Goal: Information Seeking & Learning: Learn about a topic

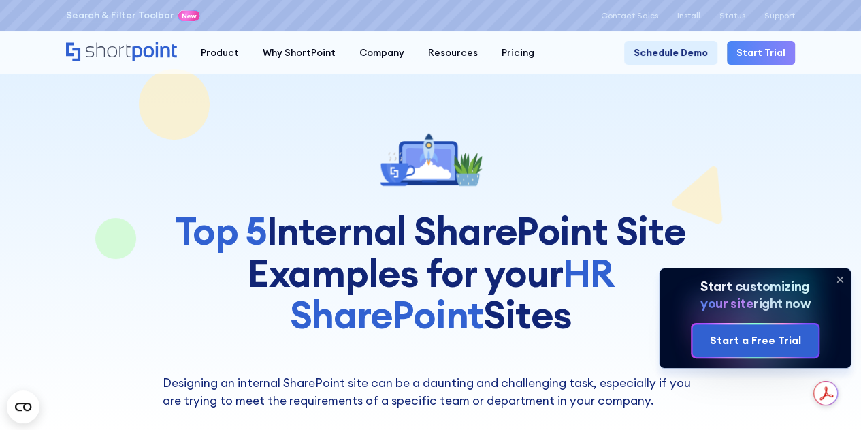
click at [841, 278] on icon at bounding box center [839, 278] width 5 height 5
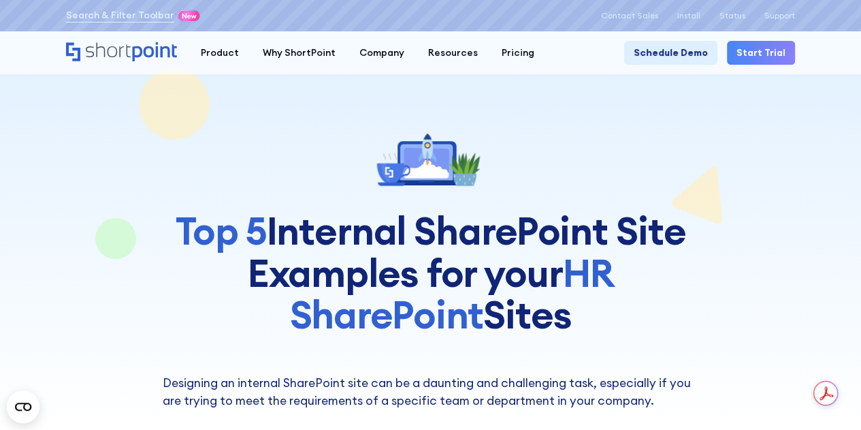
click at [468, 270] on h1 "Top 5 Internal SharePoint Site Examples for your HR SharePoint Sites" at bounding box center [431, 273] width 536 height 126
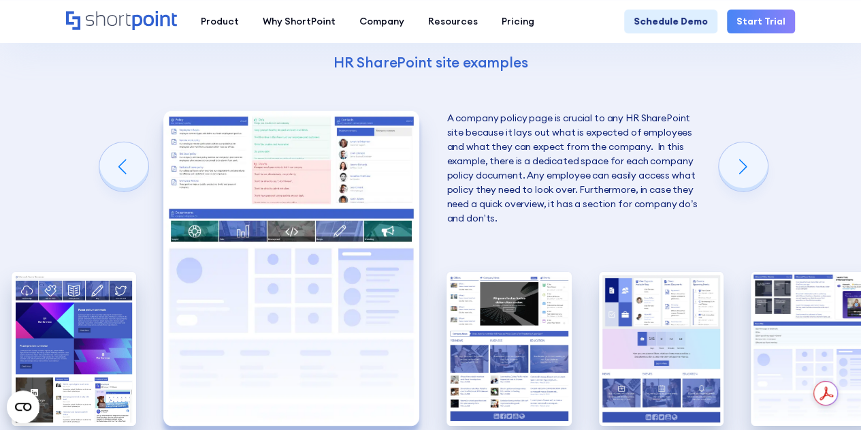
scroll to position [2151, 0]
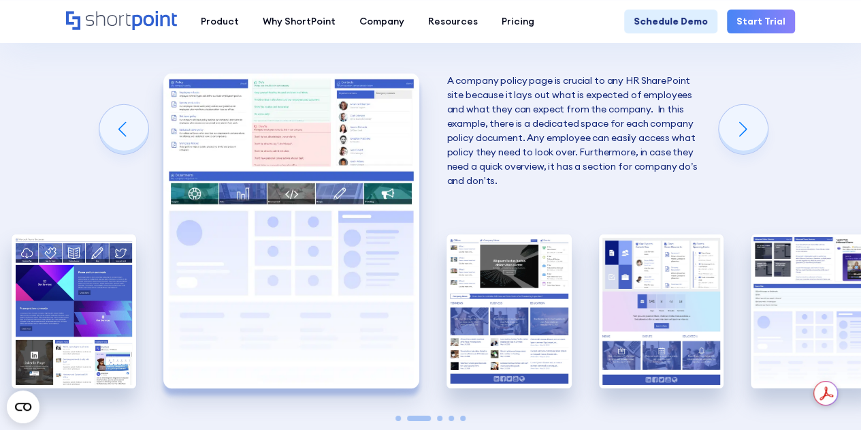
click at [468, 270] on img "3 / 5" at bounding box center [509, 310] width 125 height 153
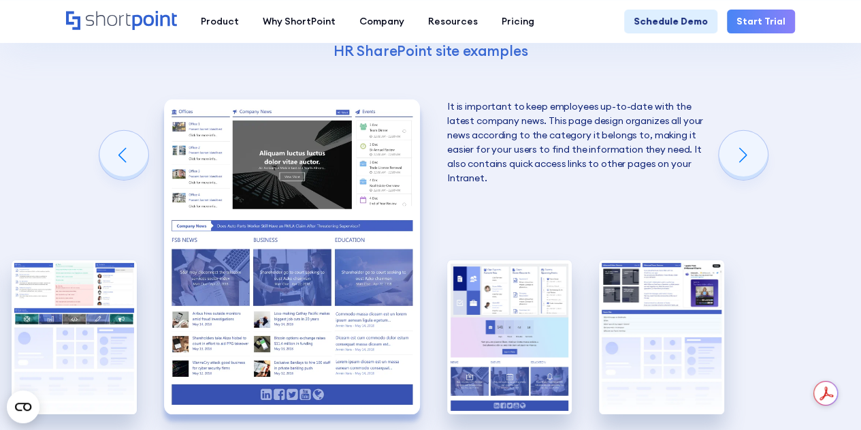
scroll to position [2124, 0]
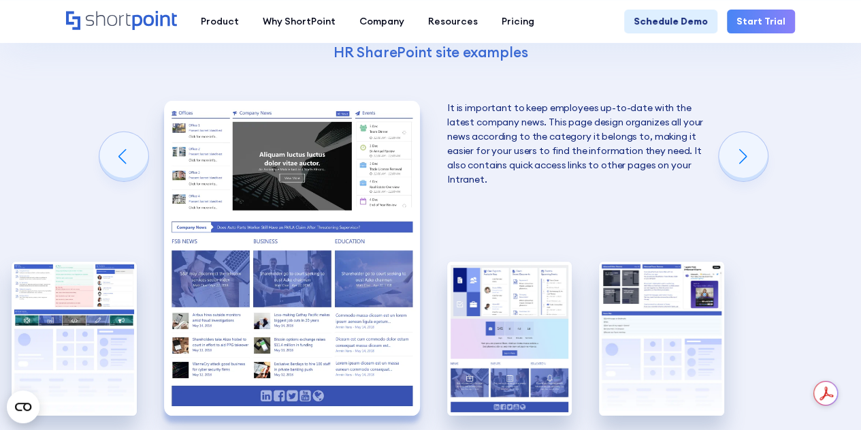
click at [468, 270] on img "4 / 5" at bounding box center [509, 337] width 125 height 153
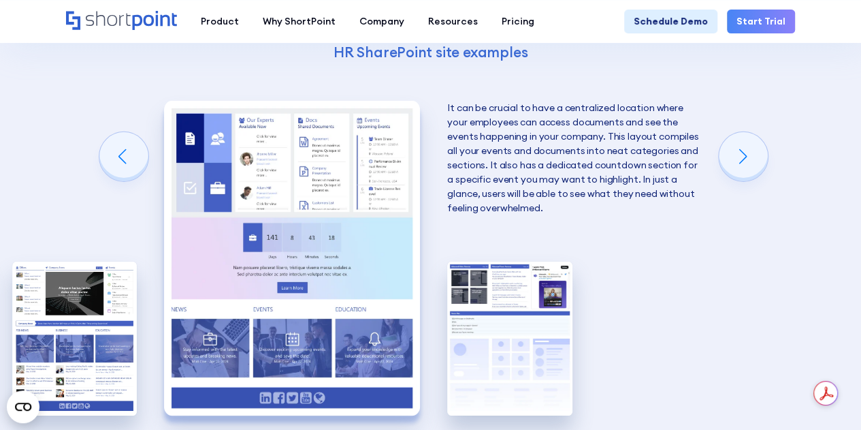
click at [468, 270] on img "5 / 5" at bounding box center [509, 337] width 125 height 153
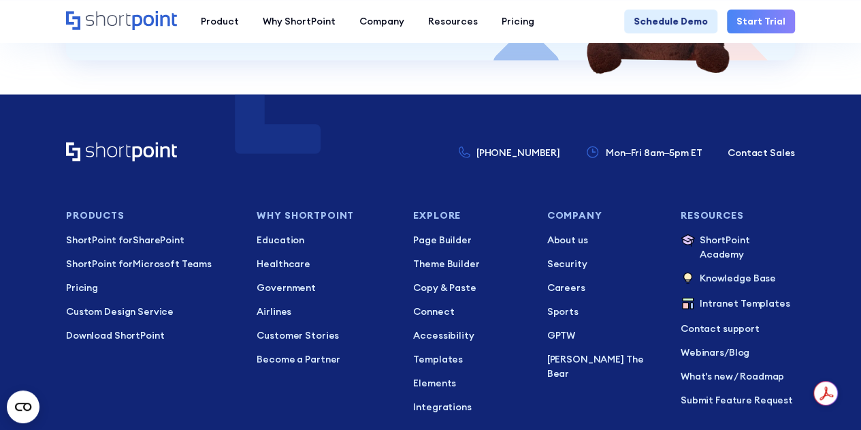
scroll to position [4111, 0]
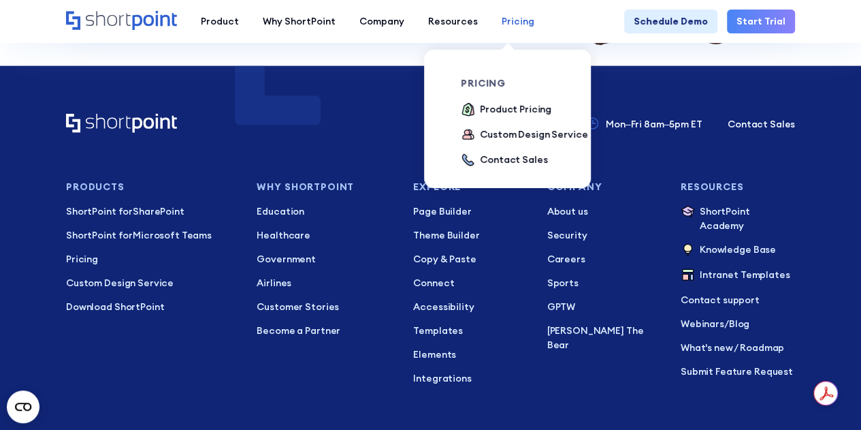
click at [516, 18] on div "Pricing" at bounding box center [518, 21] width 33 height 14
click at [503, 108] on div "Product Pricing" at bounding box center [515, 109] width 71 height 14
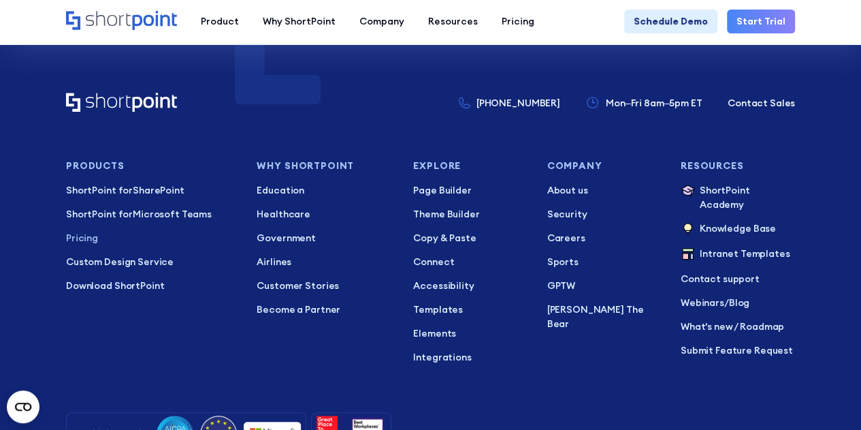
scroll to position [3049, 0]
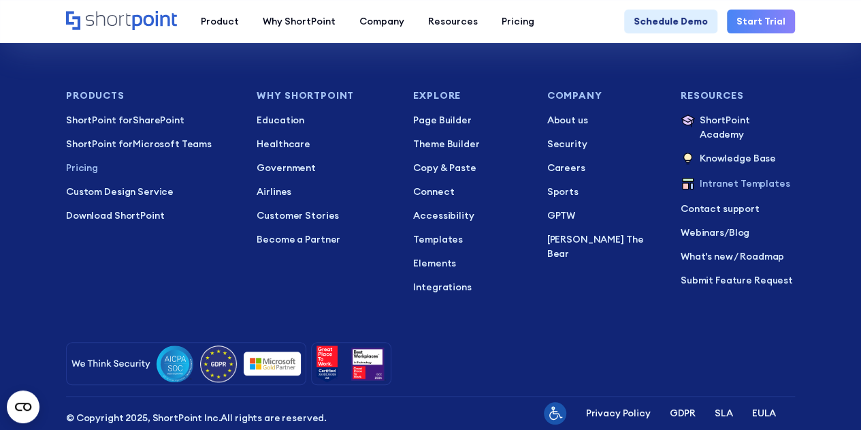
click at [741, 176] on p "Intranet Templates" at bounding box center [745, 184] width 90 height 16
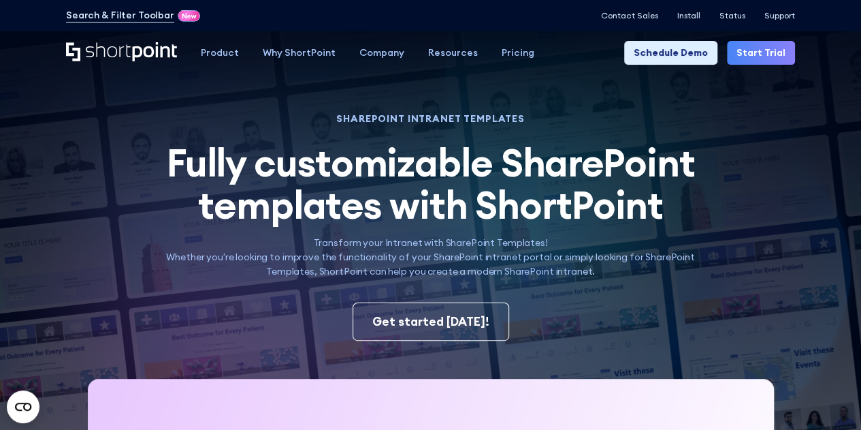
scroll to position [27, 0]
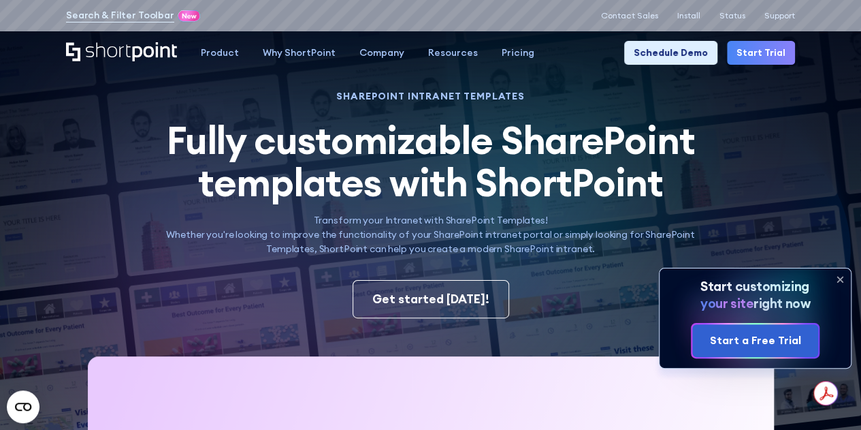
click at [617, 197] on span "Fully customizable SharePoint templates with ShortPoint" at bounding box center [431, 161] width 528 height 91
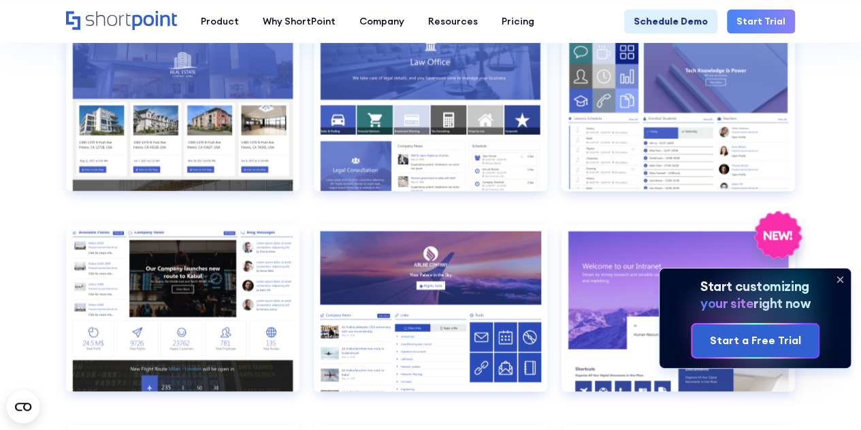
scroll to position [1280, 0]
